Goal: Use online tool/utility

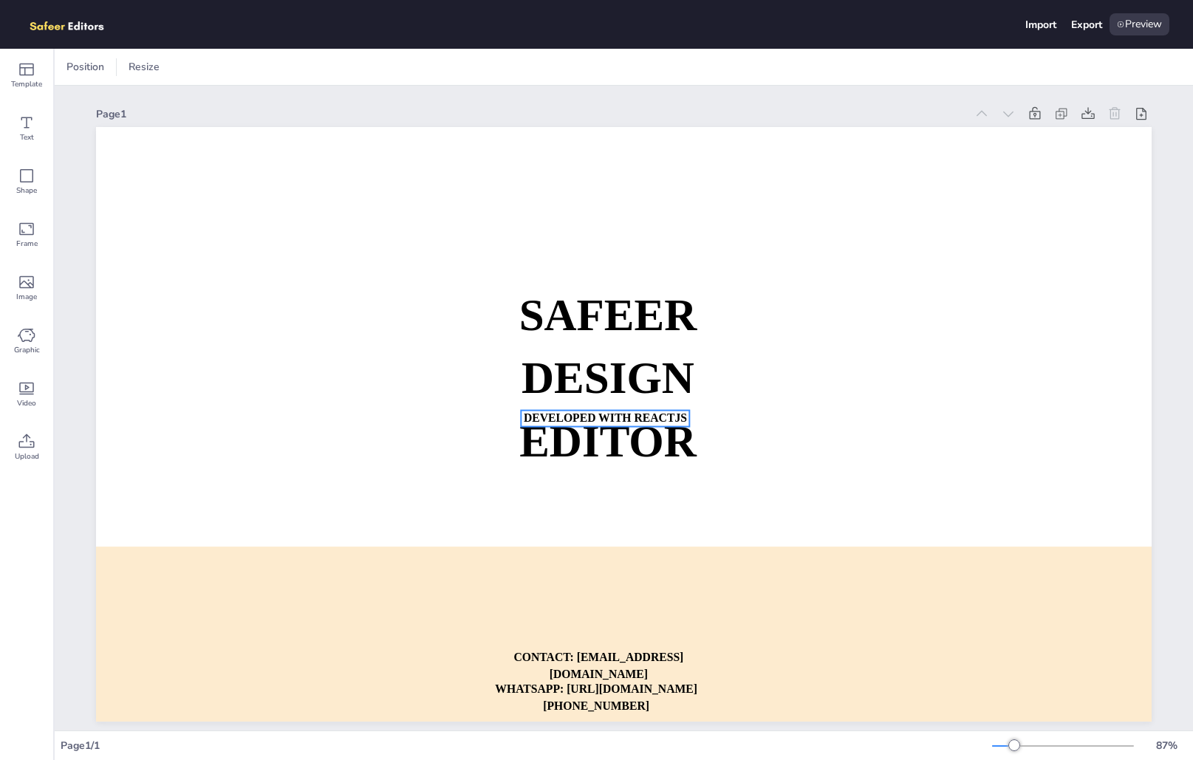
click at [609, 418] on strong "DEVELOPED WITH REACTJS" at bounding box center [605, 417] width 163 height 13
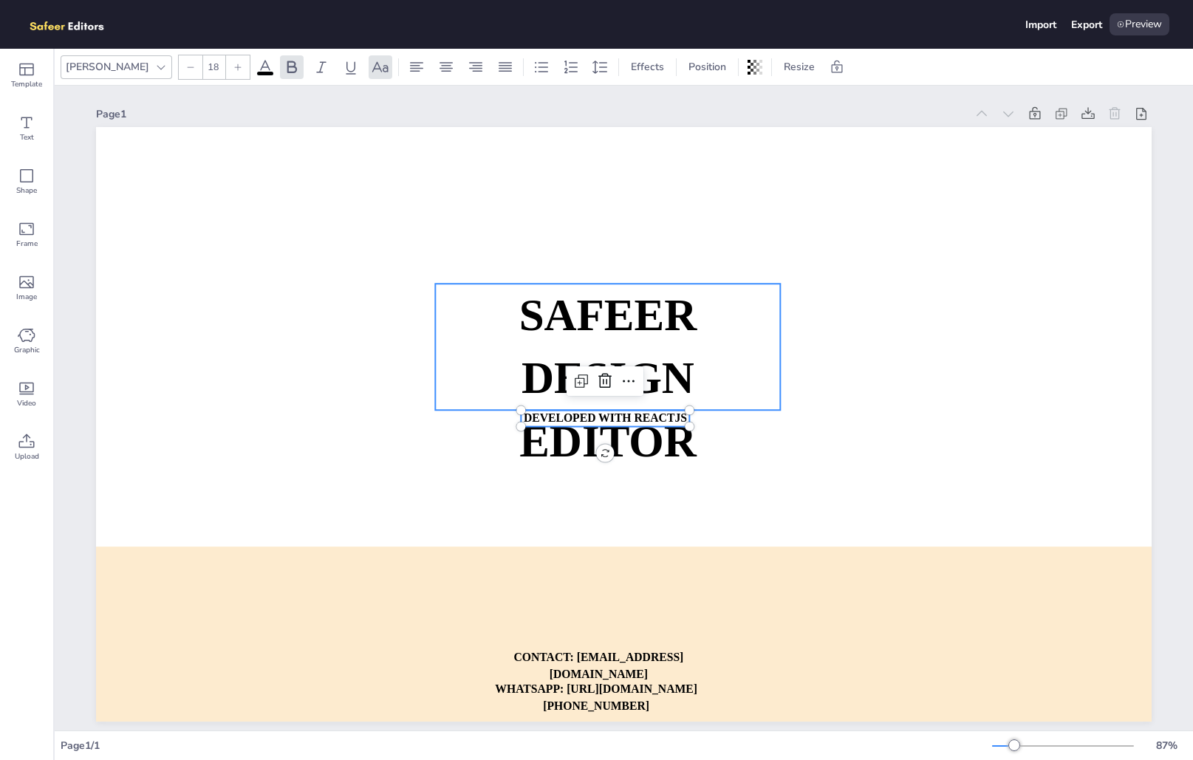
type input "70"
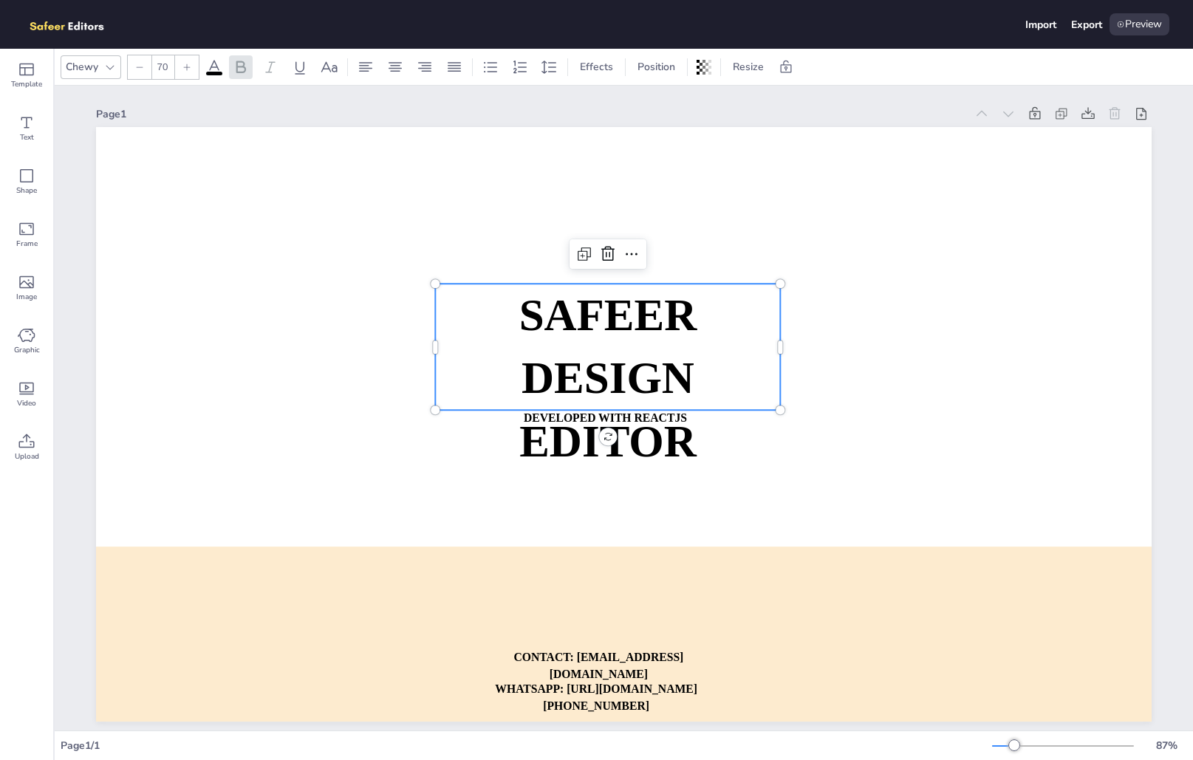
click at [671, 439] on strong "DESIGN EDITOR" at bounding box center [607, 409] width 177 height 112
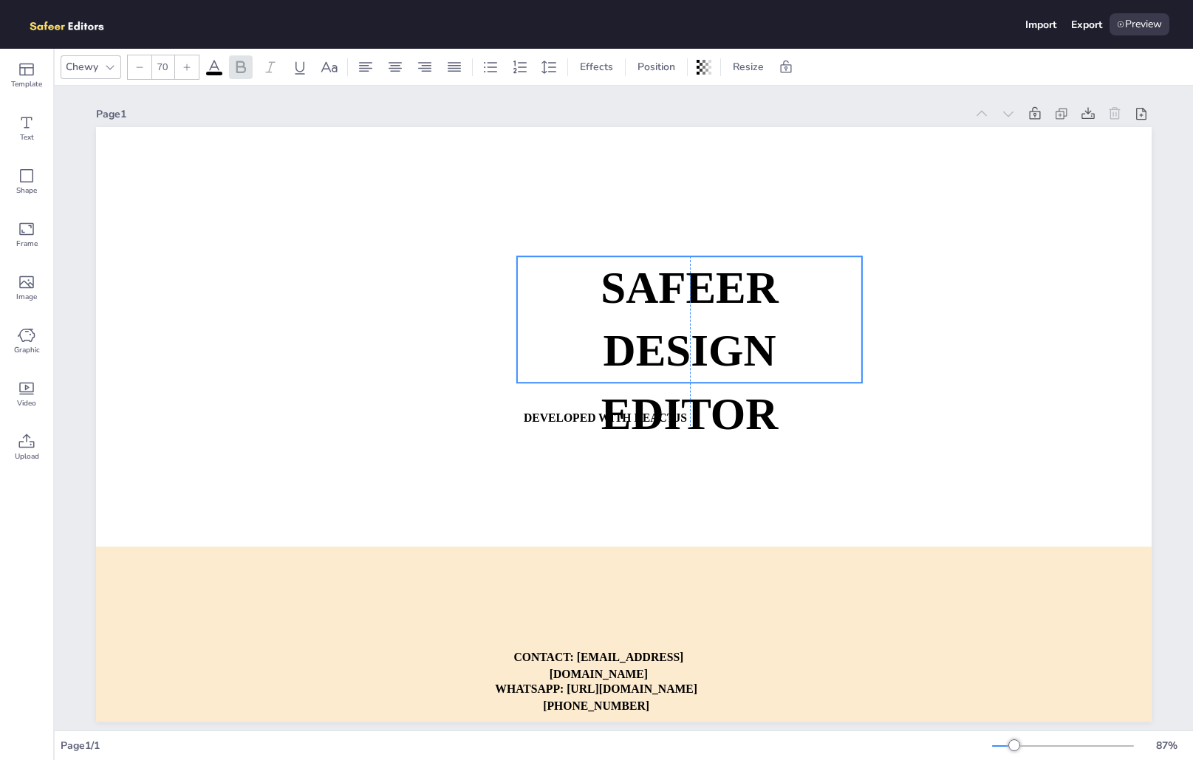
drag, startPoint x: 710, startPoint y: 287, endPoint x: 817, endPoint y: 247, distance: 113.6
click at [817, 256] on p "SAFEER" at bounding box center [689, 287] width 345 height 63
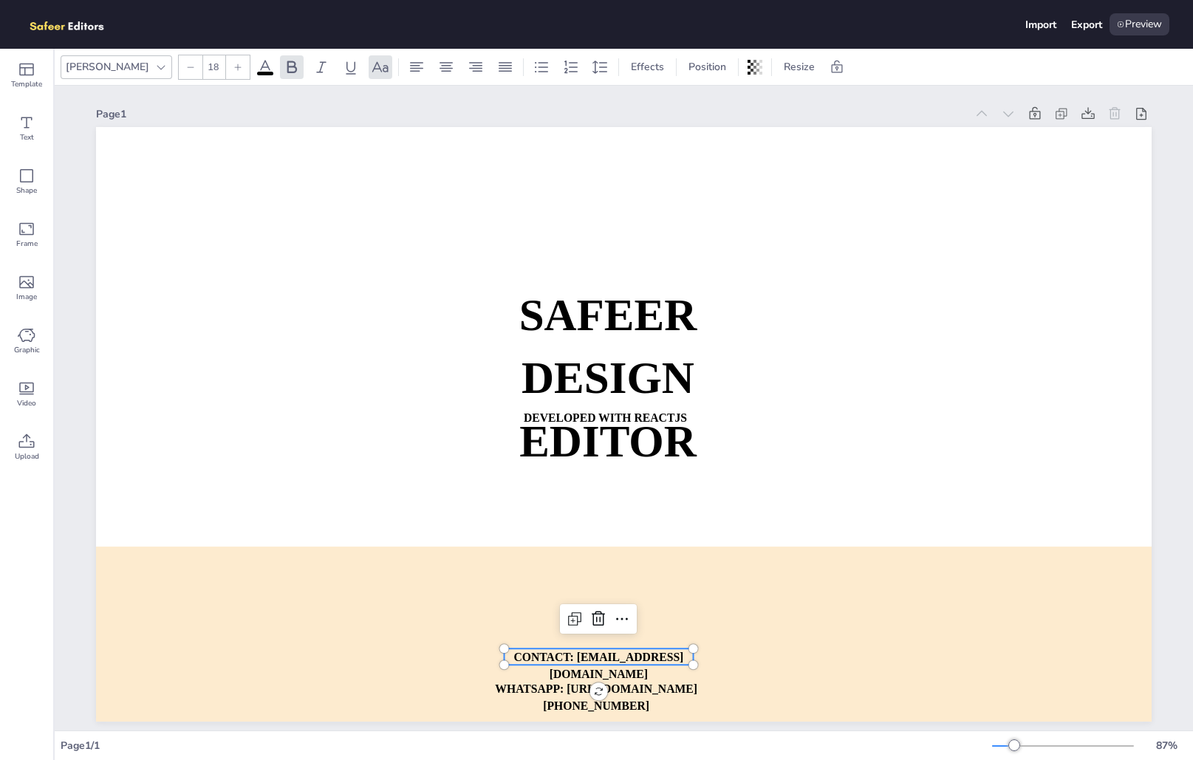
click at [538, 683] on p "CONTACT: [EMAIL_ADDRESS][DOMAIN_NAME]" at bounding box center [598, 665] width 189 height 35
click at [510, 683] on p "CONTACT: [EMAIL_ADDRESS][DOMAIN_NAME]" at bounding box center [598, 665] width 189 height 35
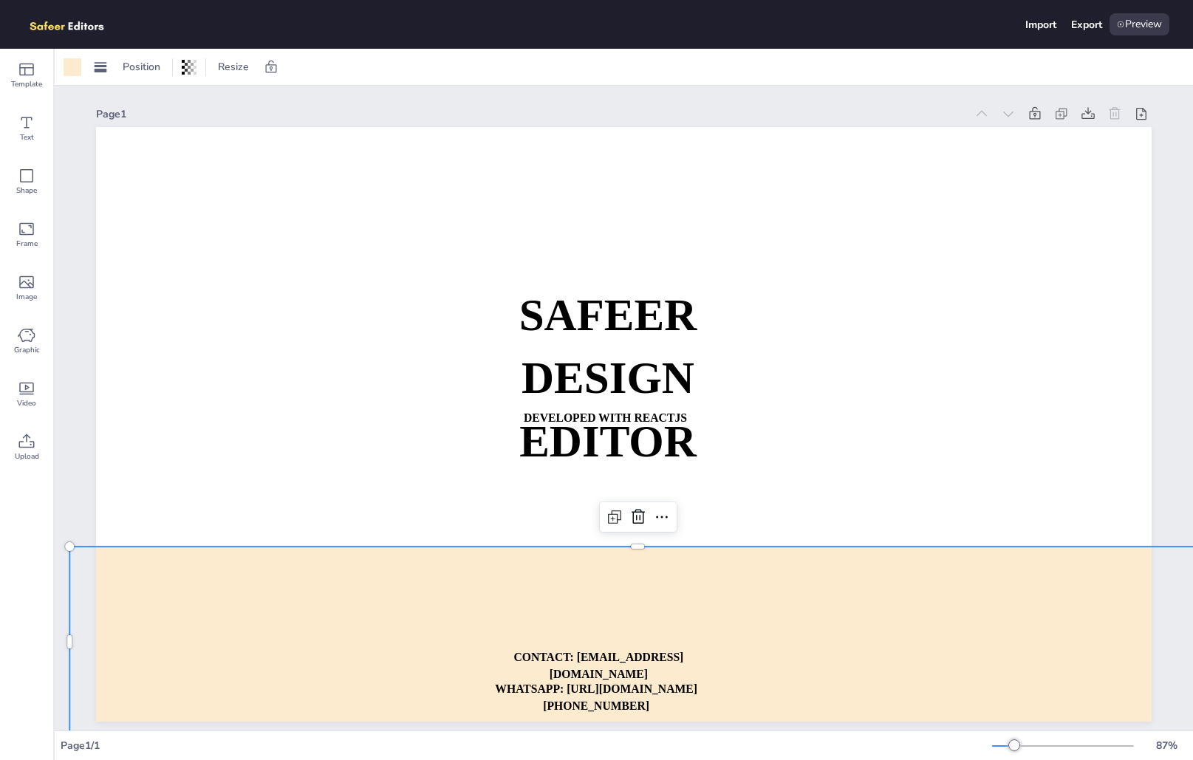
click at [515, 705] on div at bounding box center [637, 641] width 1137 height 191
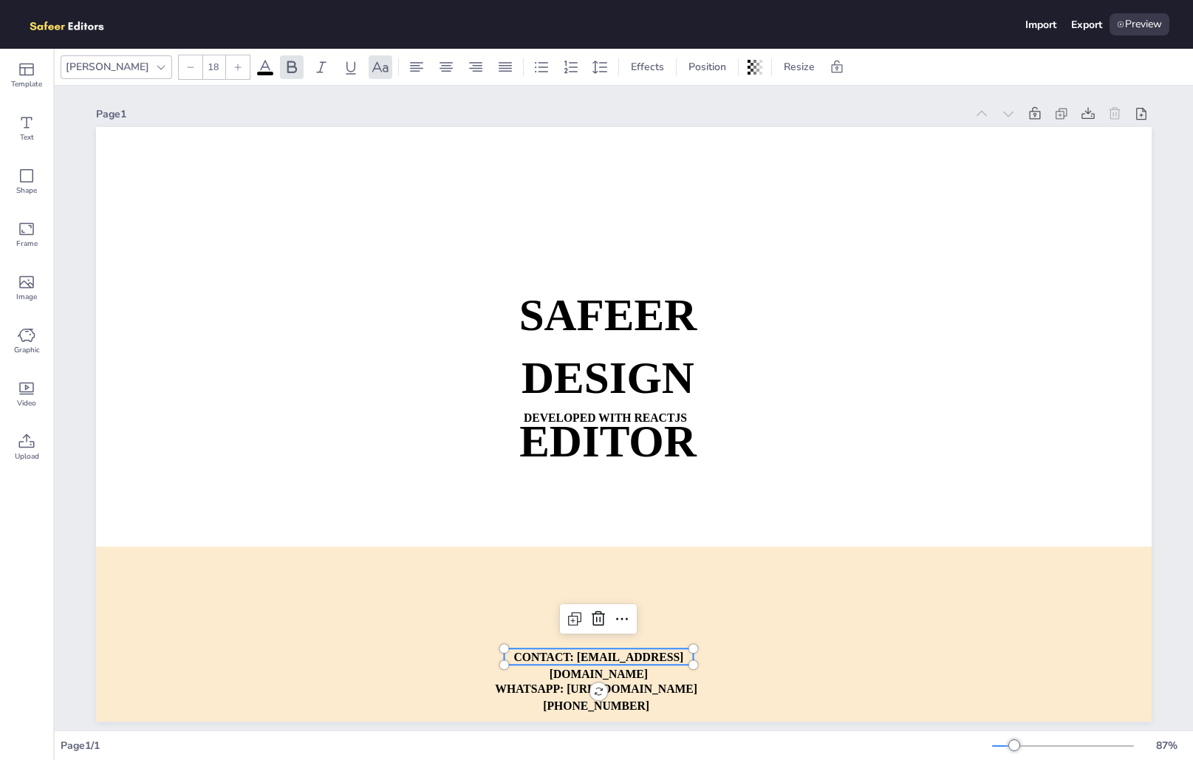
click at [629, 683] on p "CONTACT: [EMAIL_ADDRESS][DOMAIN_NAME]" at bounding box center [598, 665] width 189 height 35
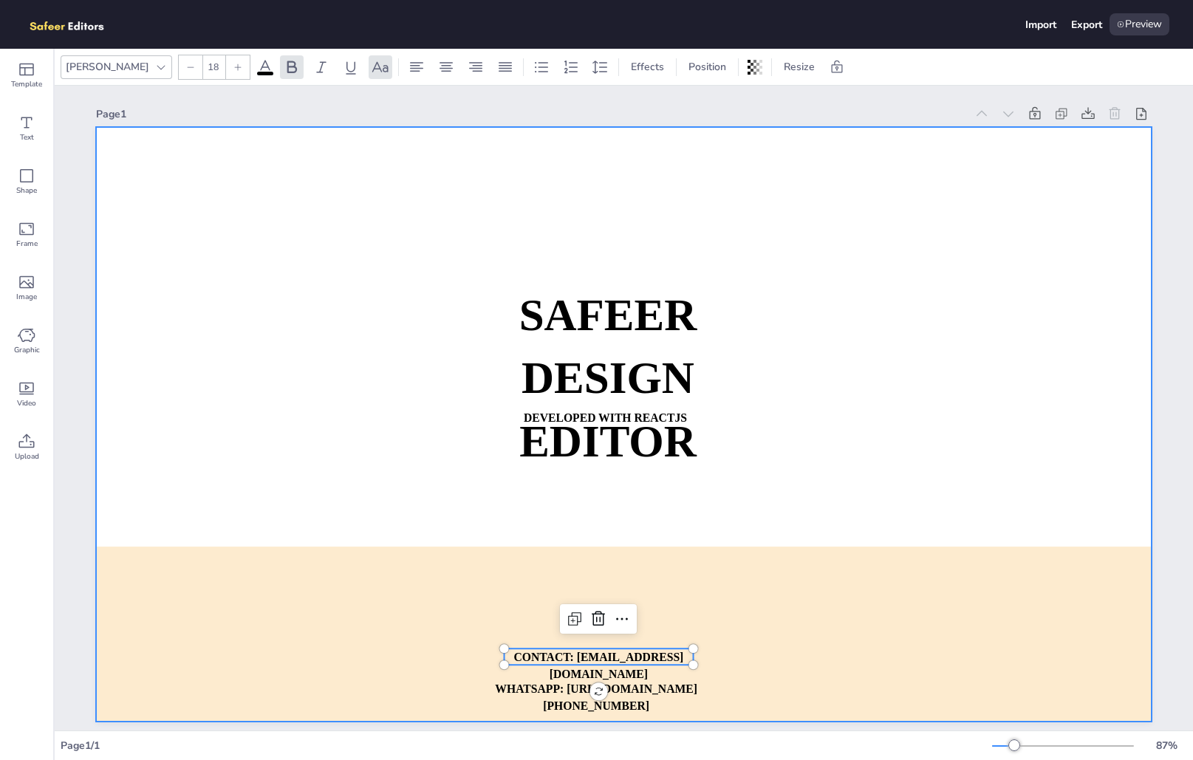
click at [220, 285] on div at bounding box center [623, 424] width 1055 height 594
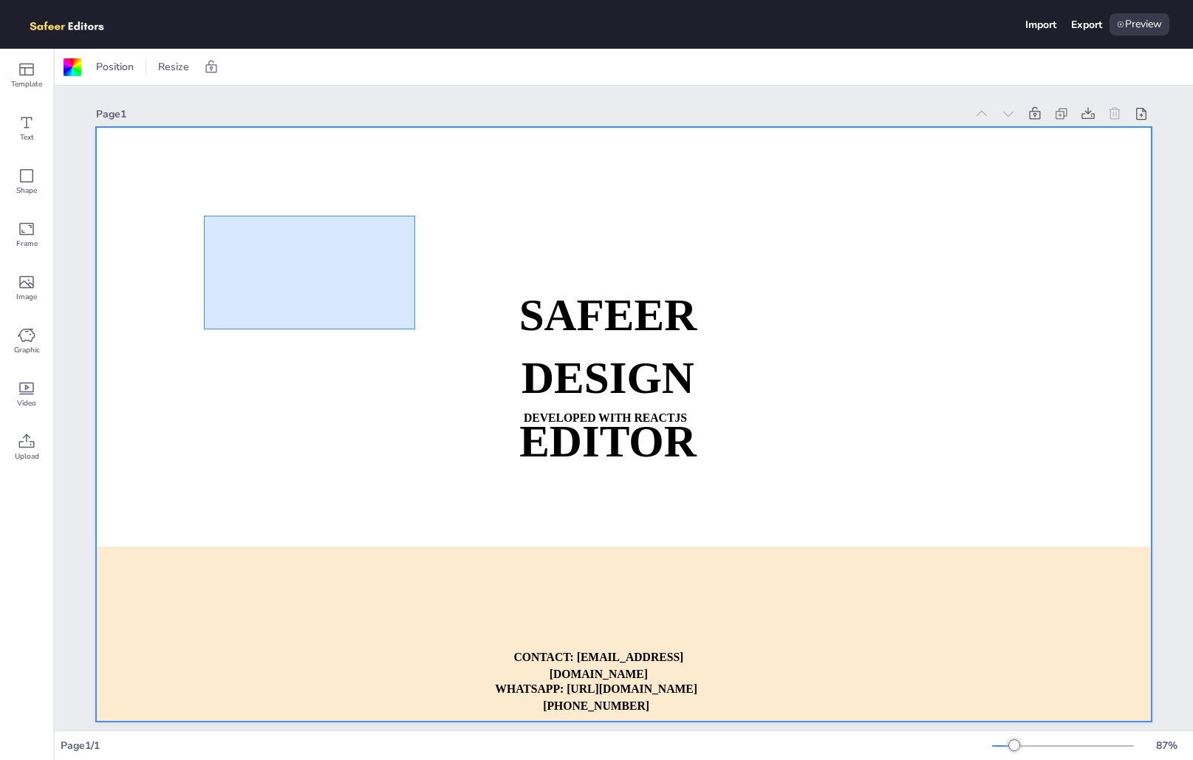
drag, startPoint x: 204, startPoint y: 216, endPoint x: 421, endPoint y: 334, distance: 247.2
click at [421, 334] on div at bounding box center [623, 424] width 1055 height 594
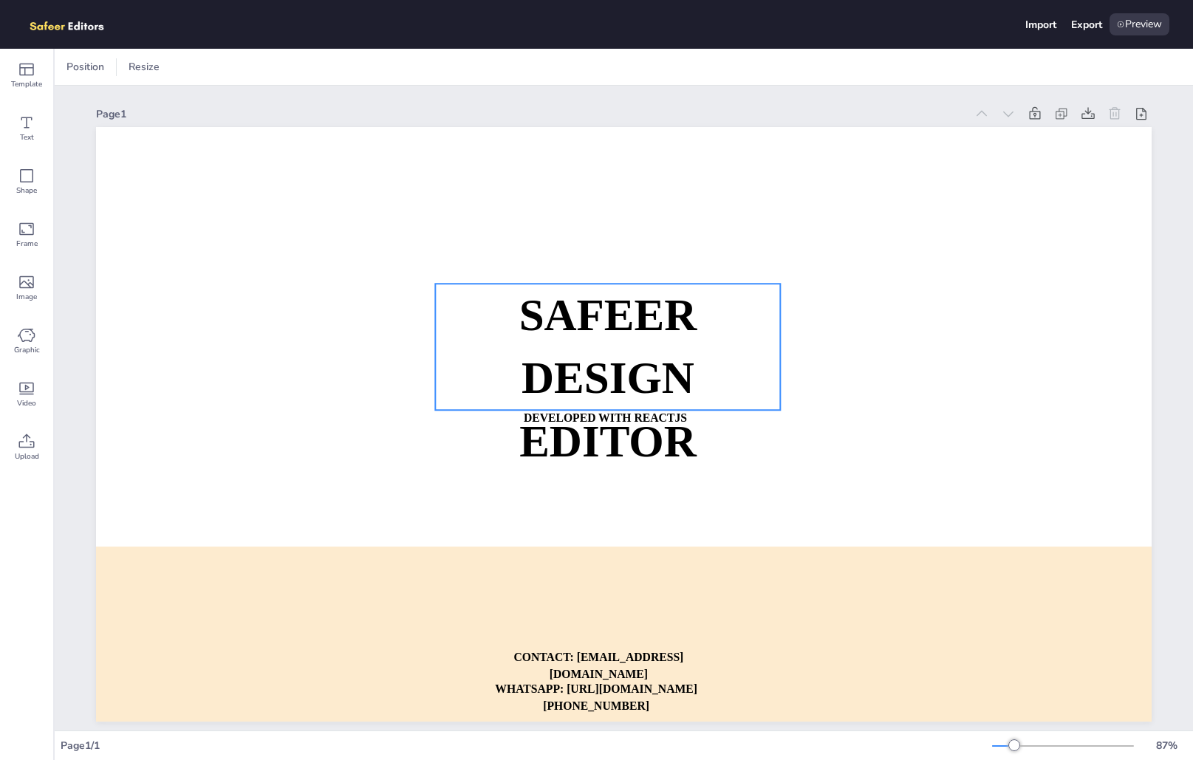
click at [614, 334] on strong "SAFEER" at bounding box center [608, 314] width 178 height 49
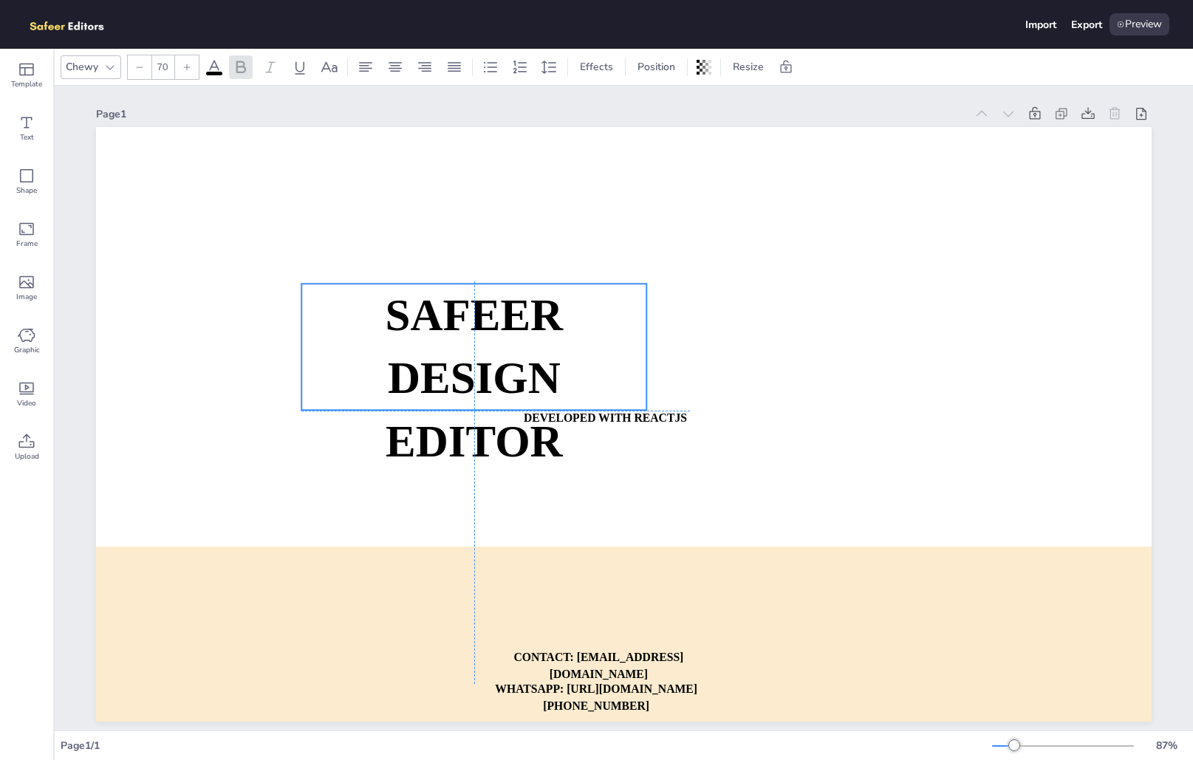
drag, startPoint x: 586, startPoint y: 313, endPoint x: 414, endPoint y: 298, distance: 173.5
click at [414, 298] on strong "SAFEER" at bounding box center [475, 314] width 178 height 49
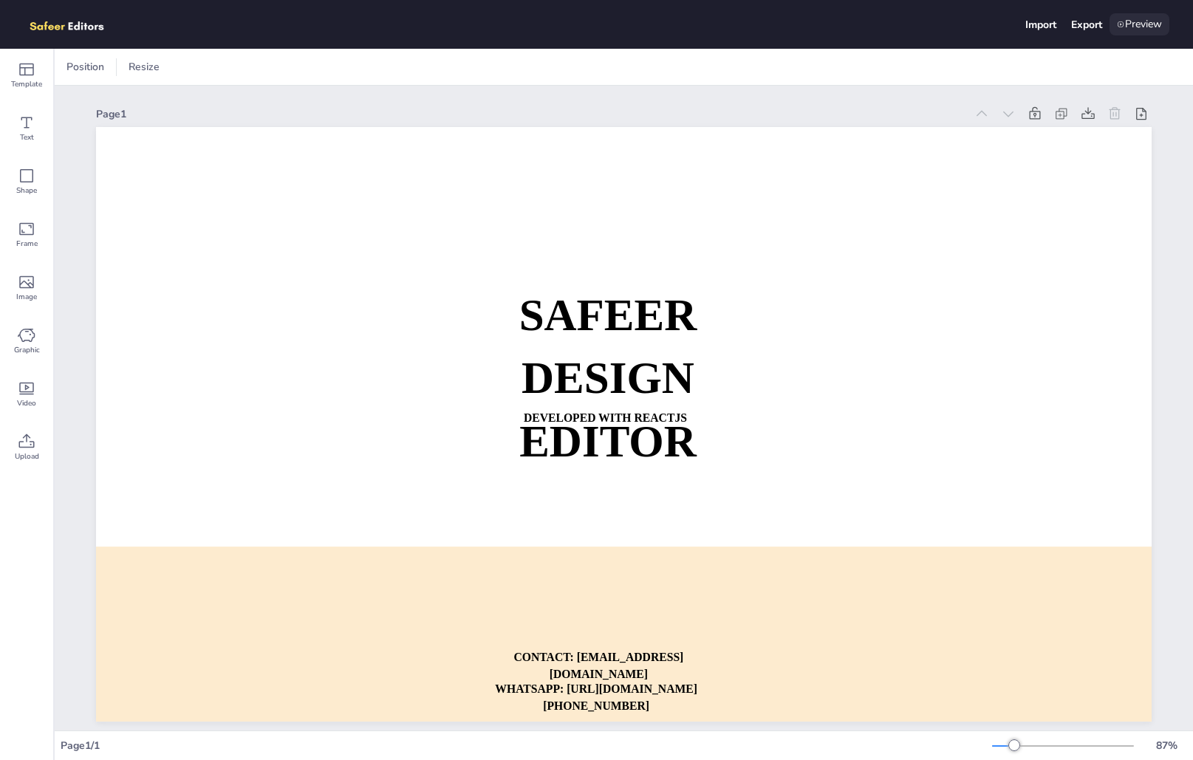
click at [1141, 26] on div "Preview" at bounding box center [1139, 24] width 60 height 22
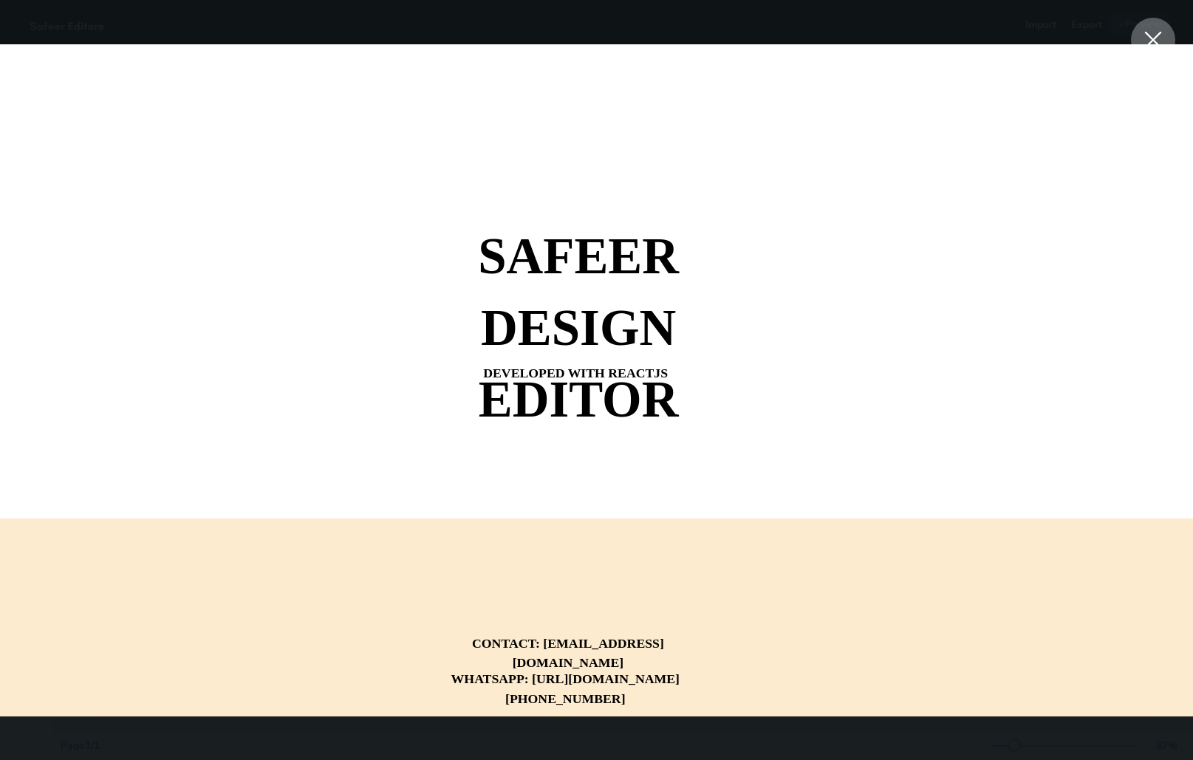
click at [1151, 37] on icon at bounding box center [1153, 40] width 27 height 27
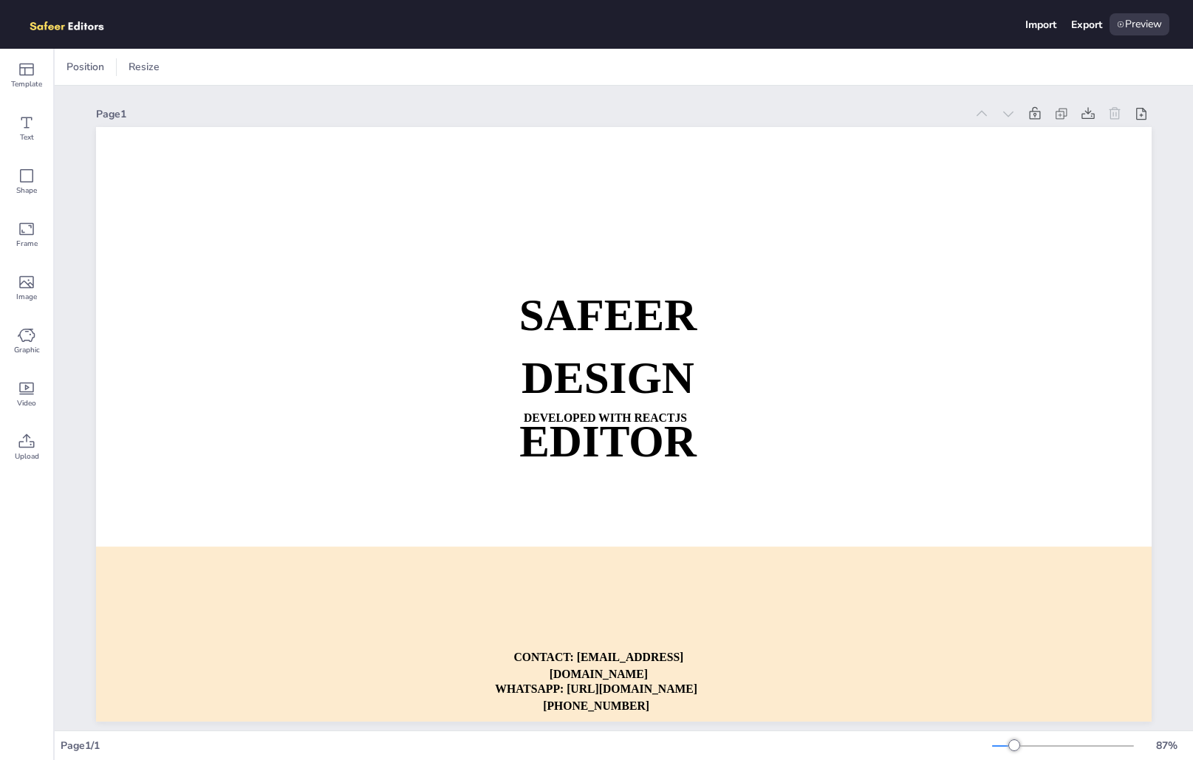
click at [73, 27] on img at bounding box center [75, 24] width 102 height 22
